Goal: Entertainment & Leisure: Browse casually

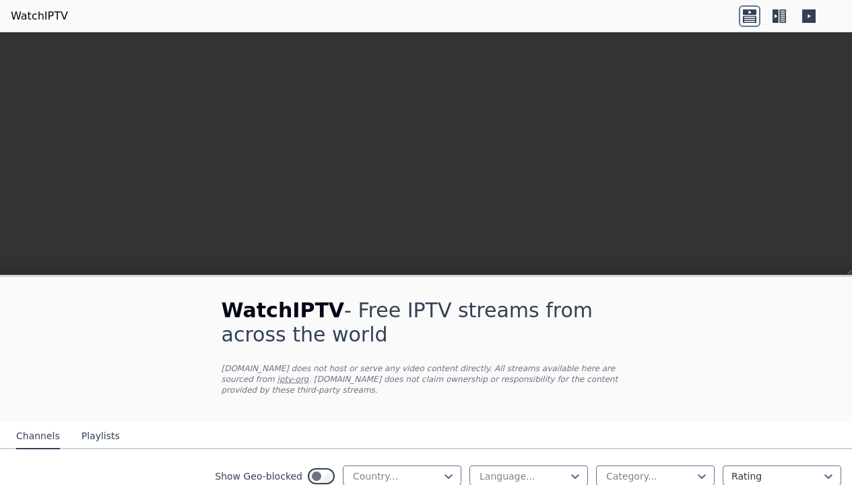
scroll to position [364, 0]
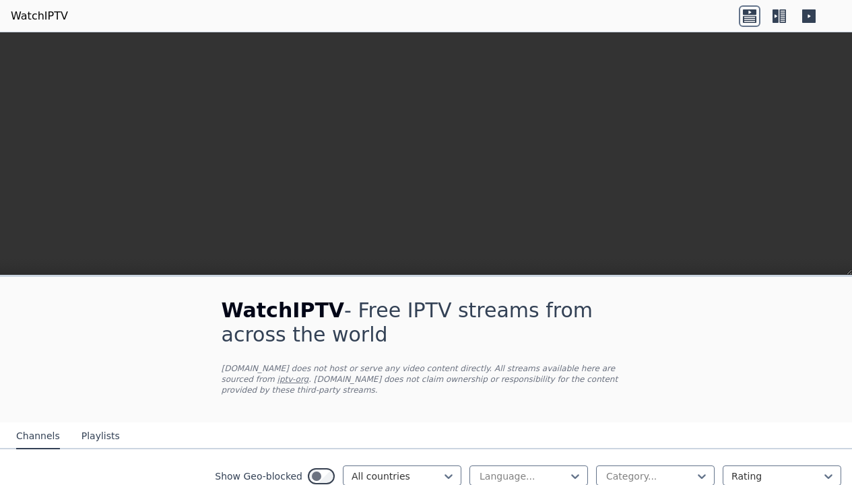
scroll to position [485, 0]
type input "******"
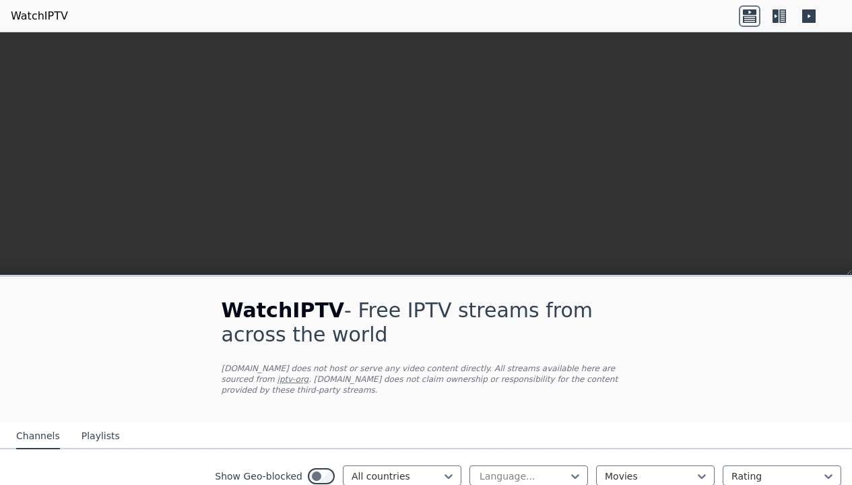
scroll to position [757, 0]
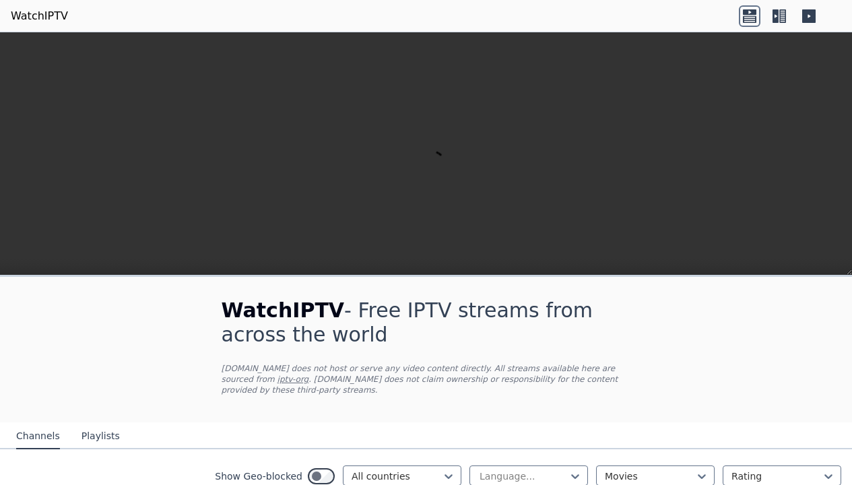
scroll to position [1092, 0]
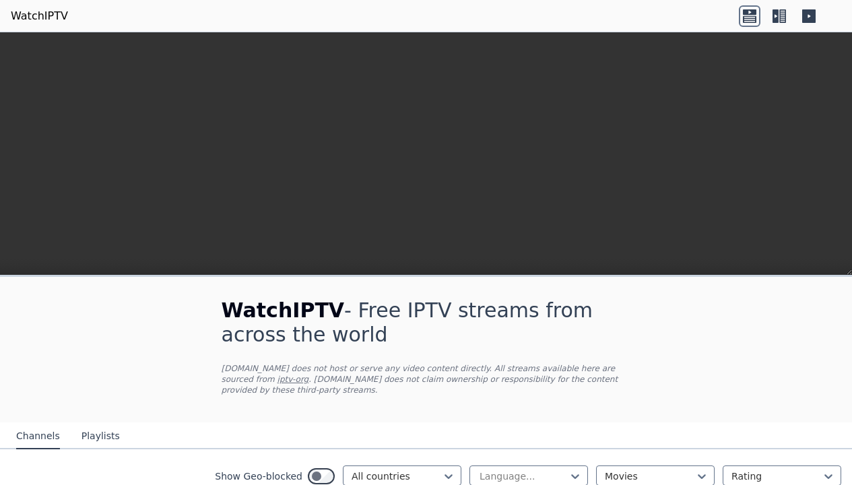
scroll to position [2466, 0]
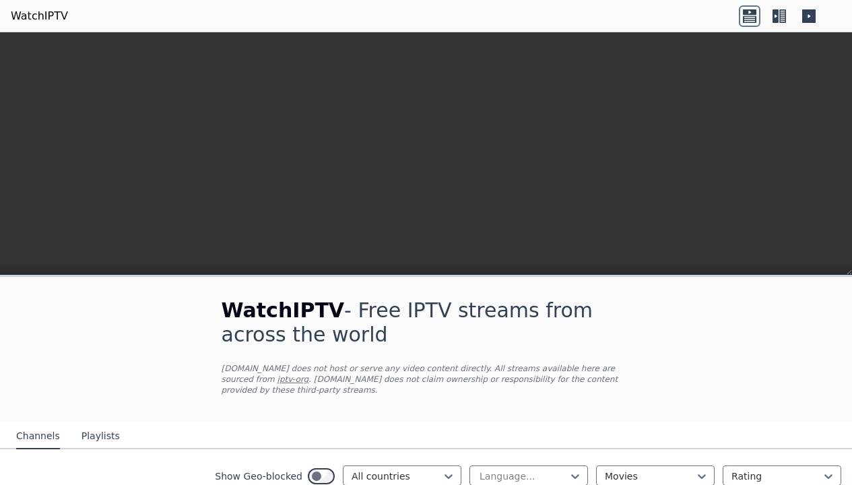
scroll to position [272, 0]
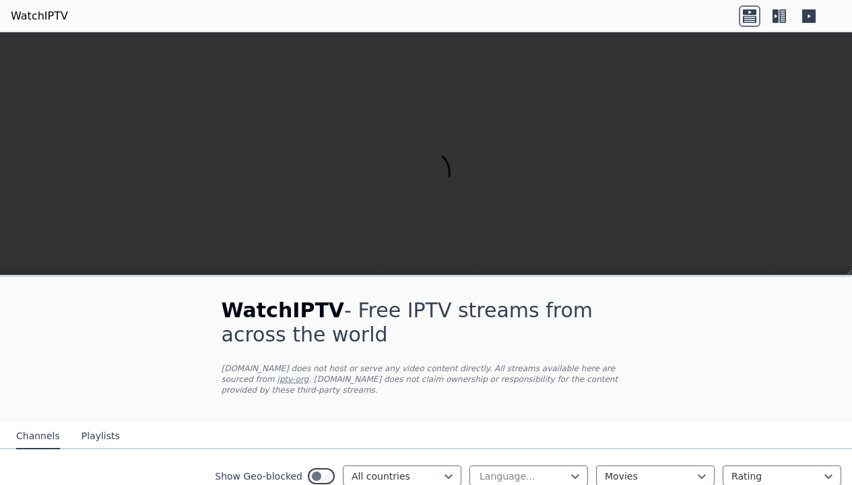
scroll to position [1092, 0]
